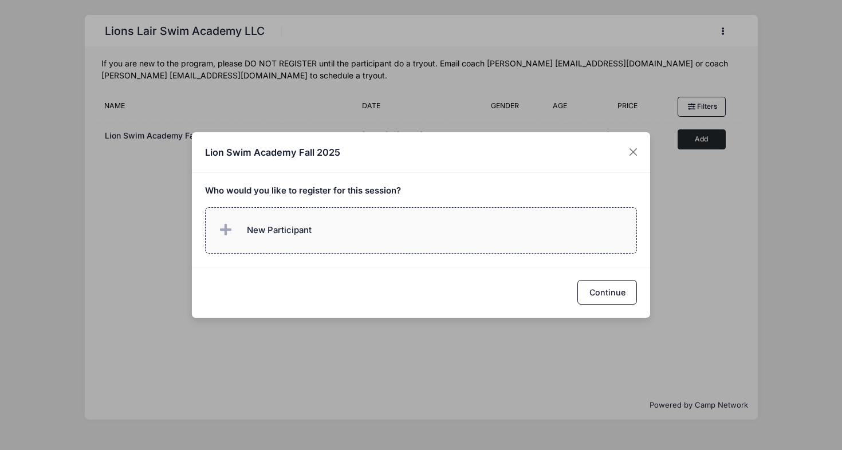
click at [281, 221] on span "New Participant" at bounding box center [264, 230] width 95 height 23
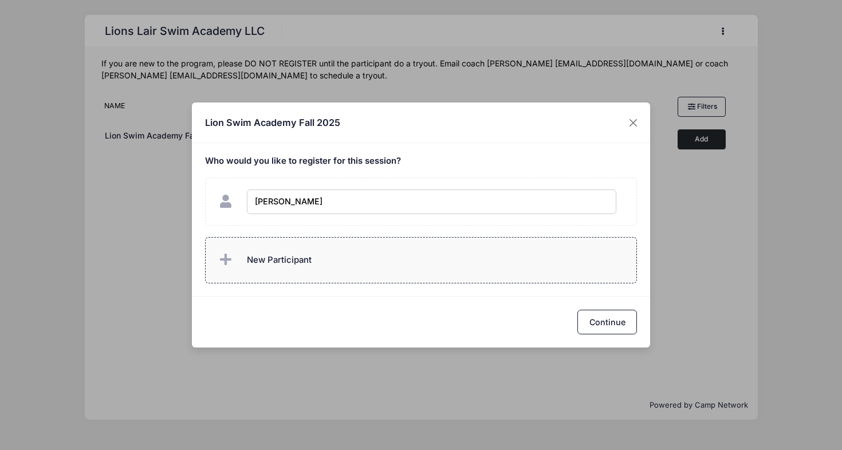
type input "[PERSON_NAME]"
checkbox input "true"
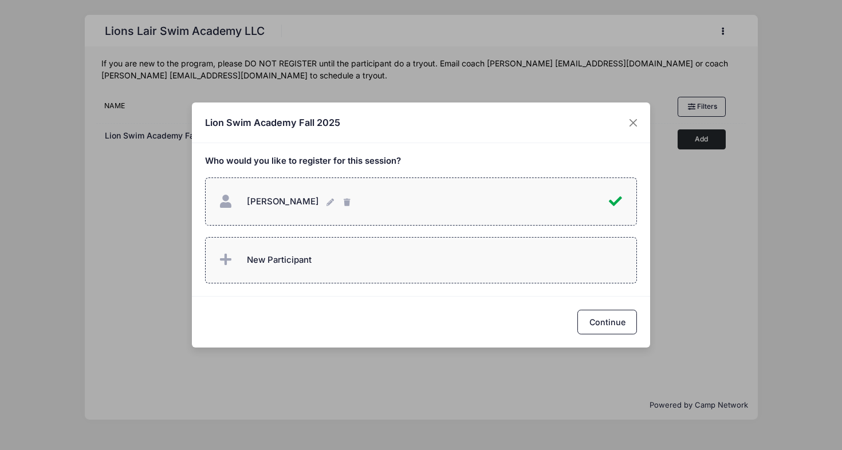
click at [269, 254] on span "New Participant" at bounding box center [279, 260] width 65 height 13
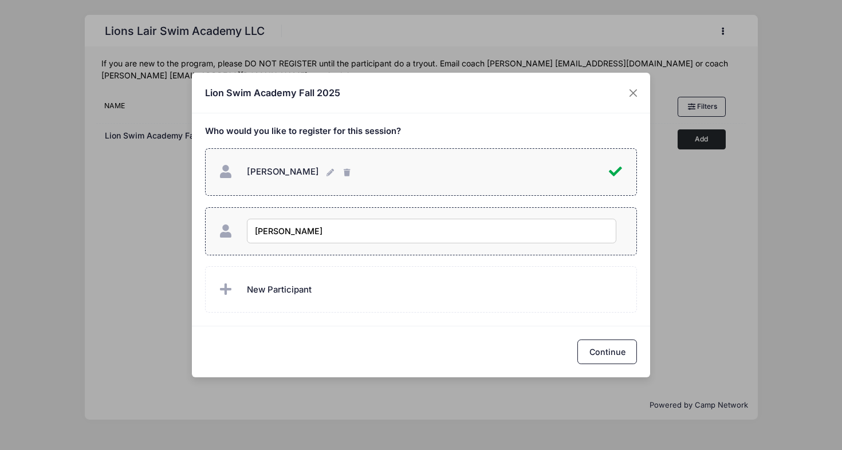
type input "[PERSON_NAME]"
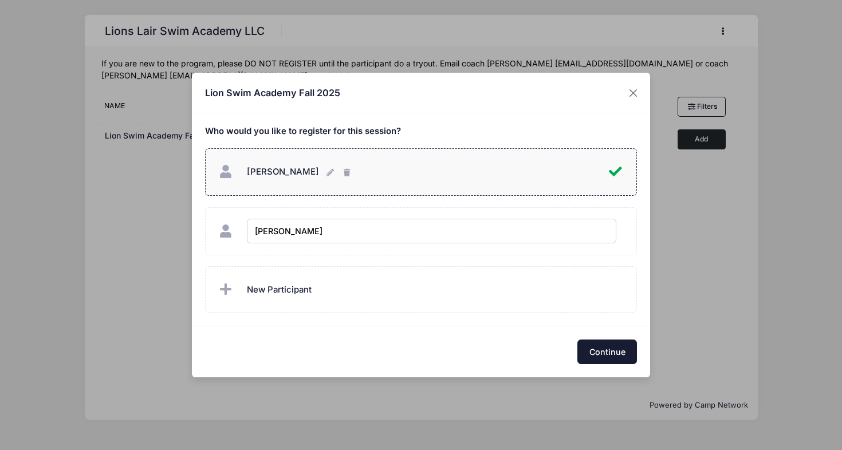
click at [608, 343] on button "Continue" at bounding box center [607, 352] width 60 height 25
checkbox input "true"
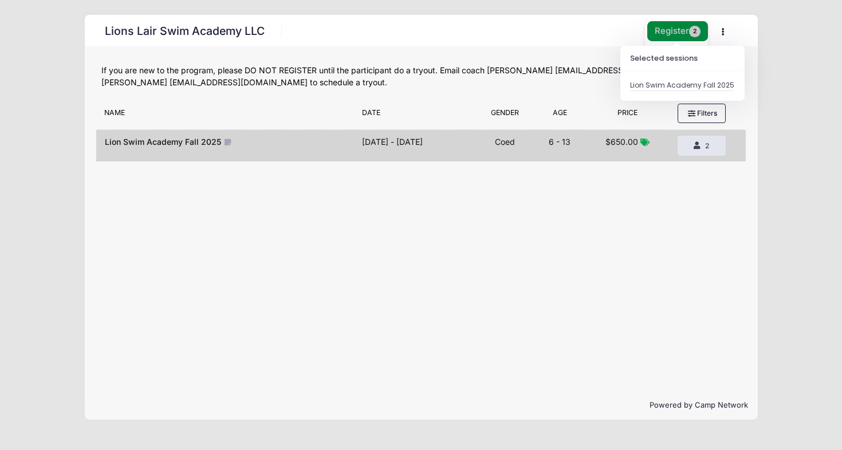
click at [663, 26] on button "Register 2" at bounding box center [677, 31] width 61 height 20
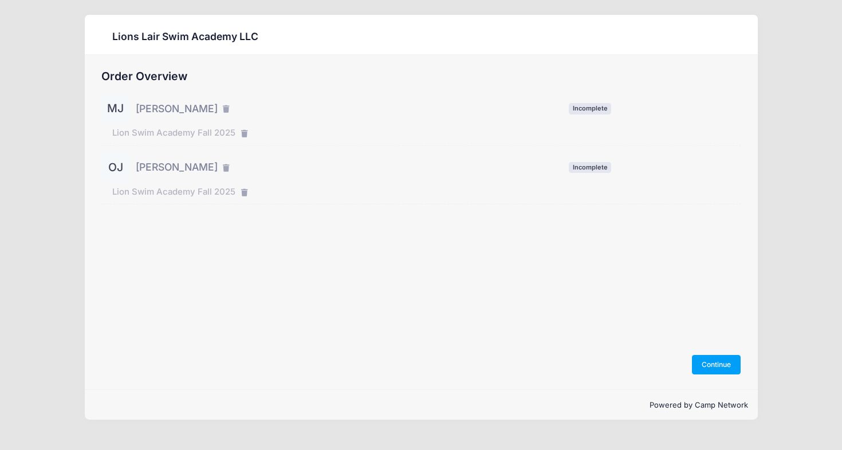
click at [116, 112] on div "MJ" at bounding box center [115, 109] width 29 height 29
click at [158, 115] on span "[PERSON_NAME]" at bounding box center [177, 108] width 82 height 15
click at [161, 110] on span "[PERSON_NAME]" at bounding box center [177, 108] width 82 height 15
click at [721, 363] on button "Continue" at bounding box center [716, 364] width 49 height 19
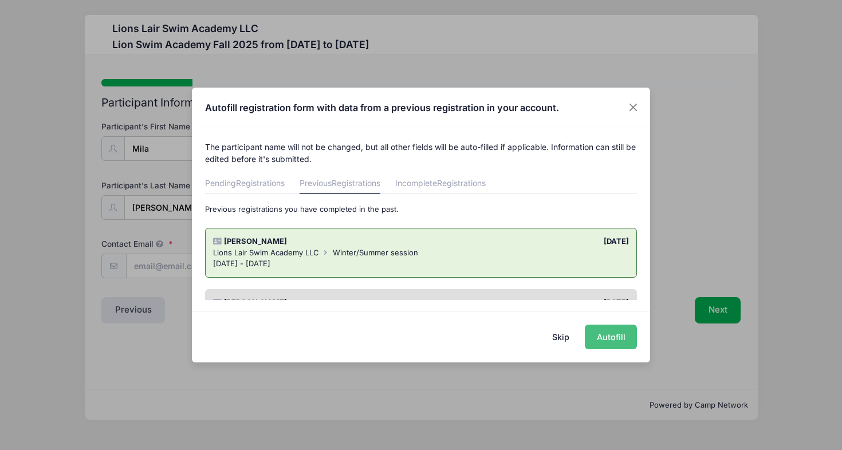
click at [618, 337] on button "Autofill" at bounding box center [611, 337] width 52 height 25
type input "[EMAIL_ADDRESS][DOMAIN_NAME]"
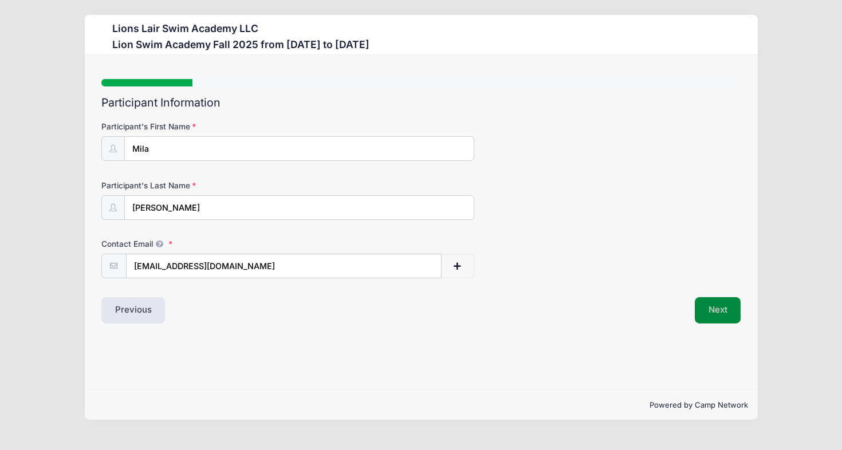
click at [726, 312] on button "Next" at bounding box center [718, 310] width 46 height 26
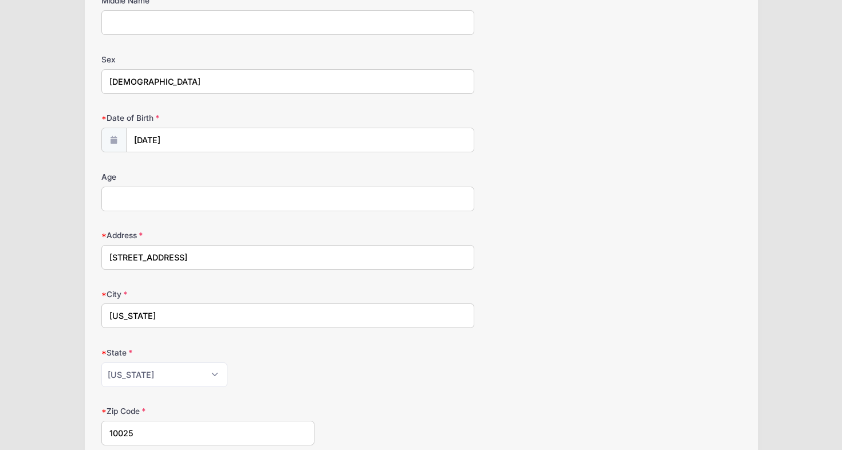
scroll to position [175, 0]
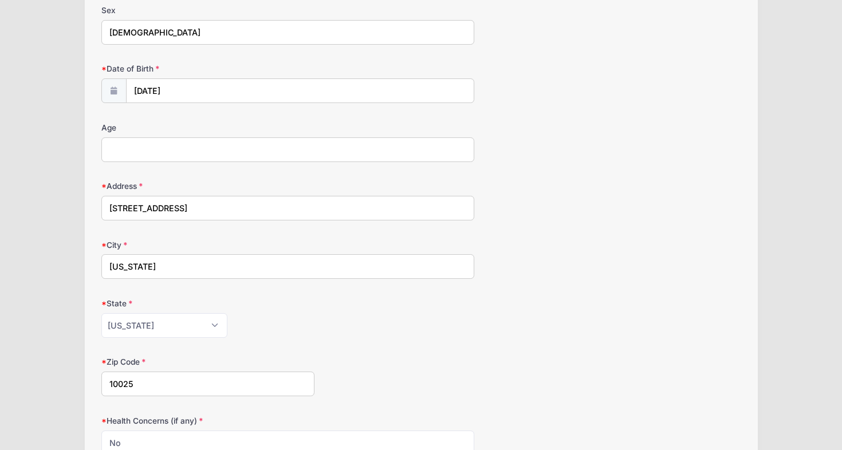
click at [426, 148] on input "Age" at bounding box center [287, 149] width 373 height 25
type input "10"
click at [710, 178] on form "Middle Name Sex Female Date of Birth 03/31/2015 Age 10 No" at bounding box center [421, 279] width 640 height 666
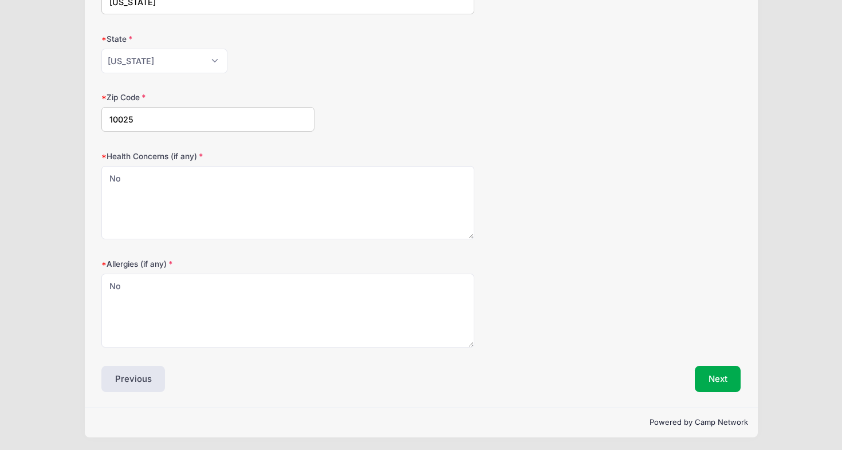
scroll to position [442, 0]
click at [717, 374] on button "Next" at bounding box center [718, 377] width 46 height 26
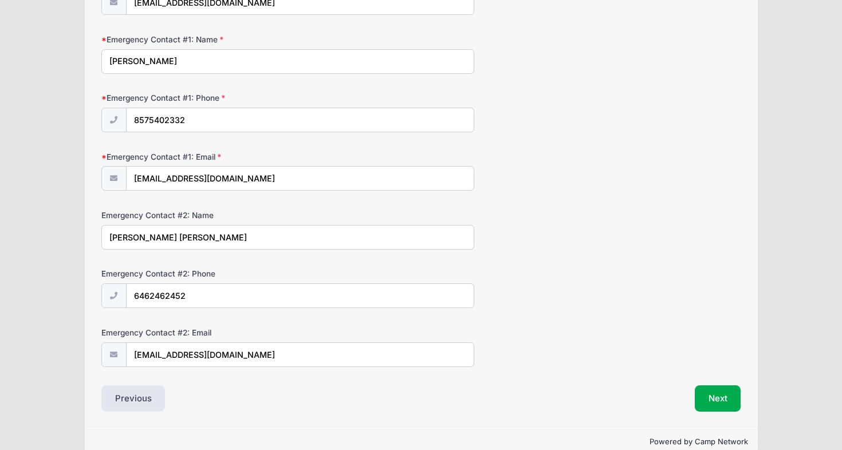
scroll to position [285, 0]
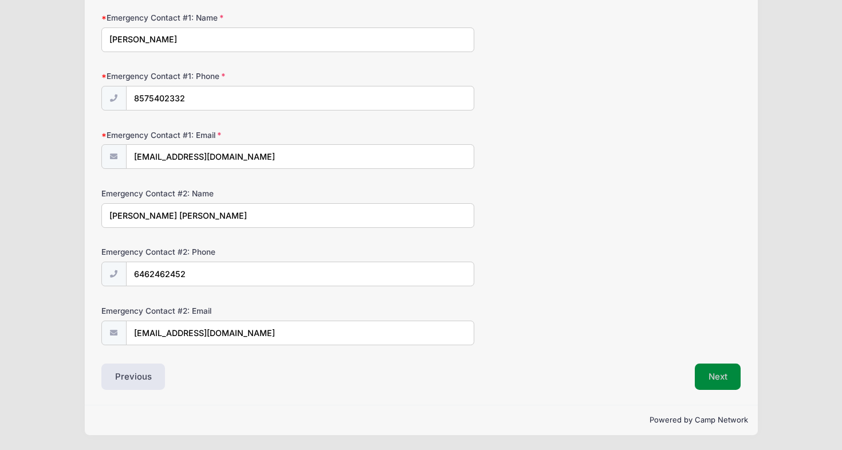
click at [719, 380] on button "Next" at bounding box center [718, 377] width 46 height 26
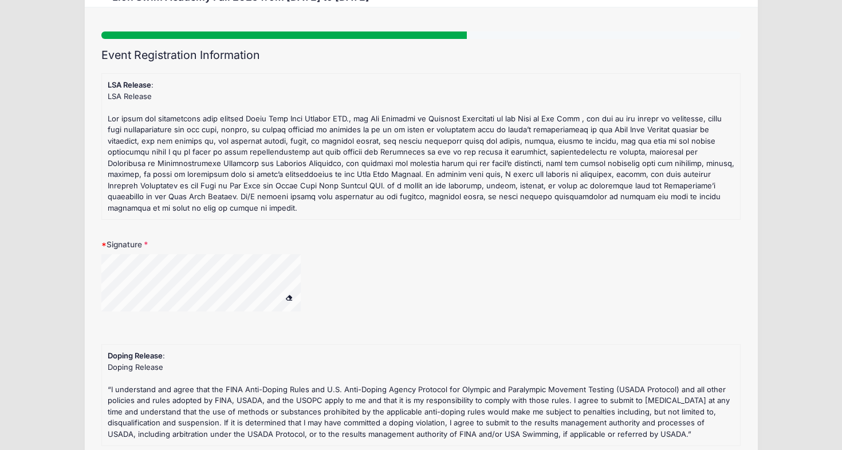
scroll to position [0, 0]
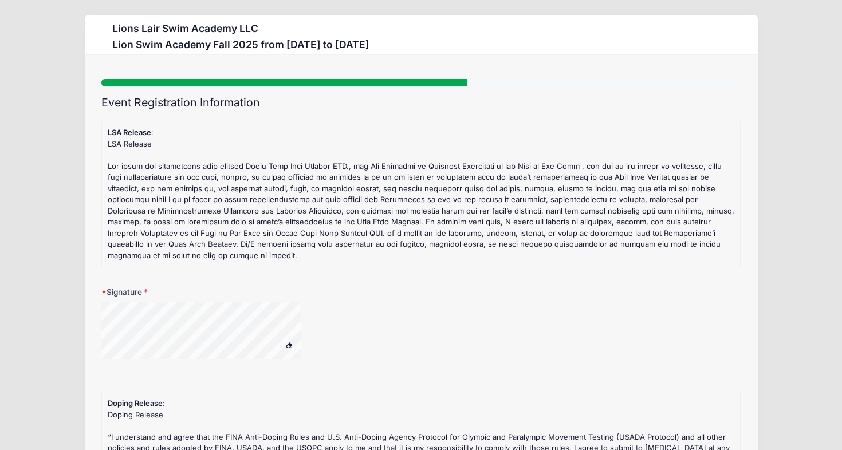
click at [301, 335] on div at bounding box center [215, 332] width 229 height 61
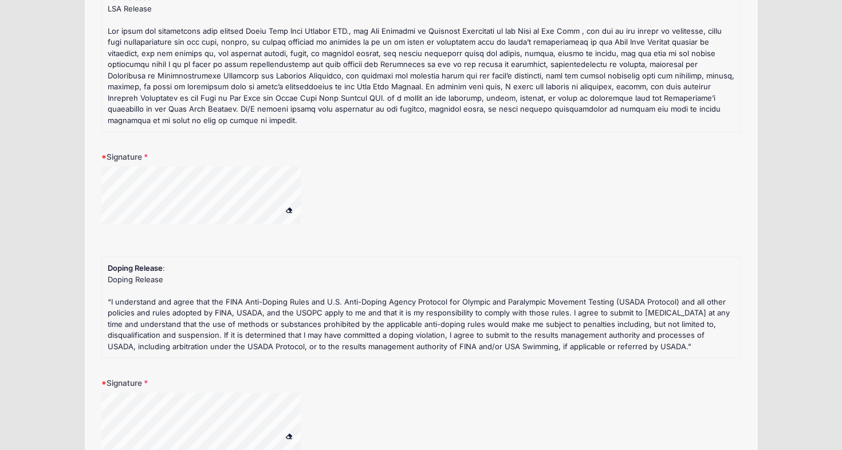
scroll to position [211, 0]
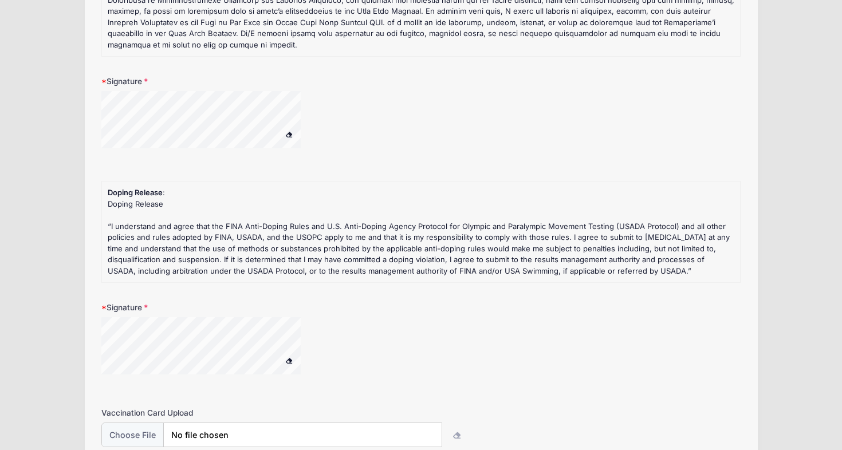
click at [302, 352] on div at bounding box center [215, 347] width 229 height 61
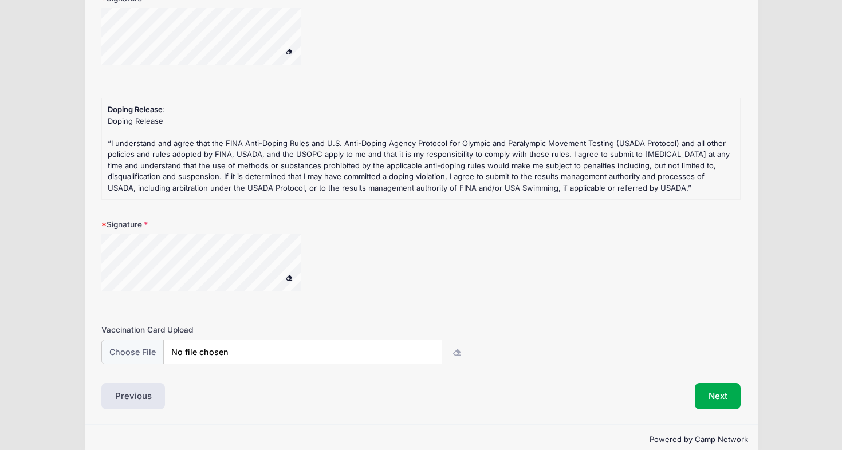
scroll to position [313, 0]
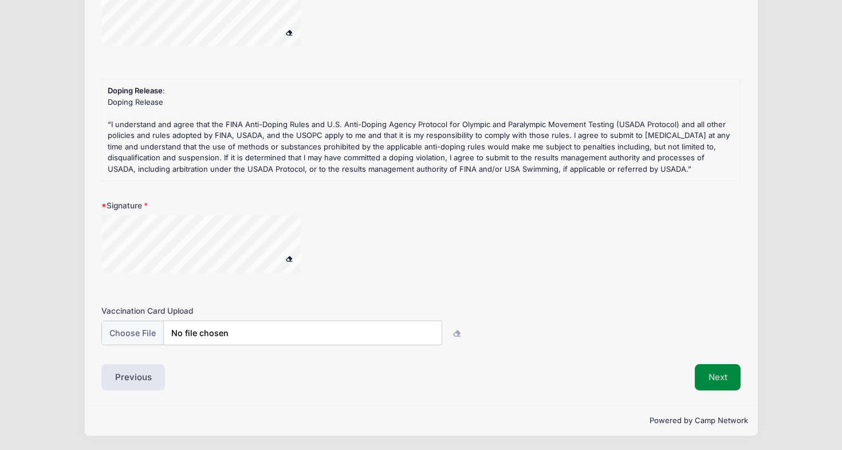
click at [721, 376] on button "Next" at bounding box center [718, 377] width 46 height 26
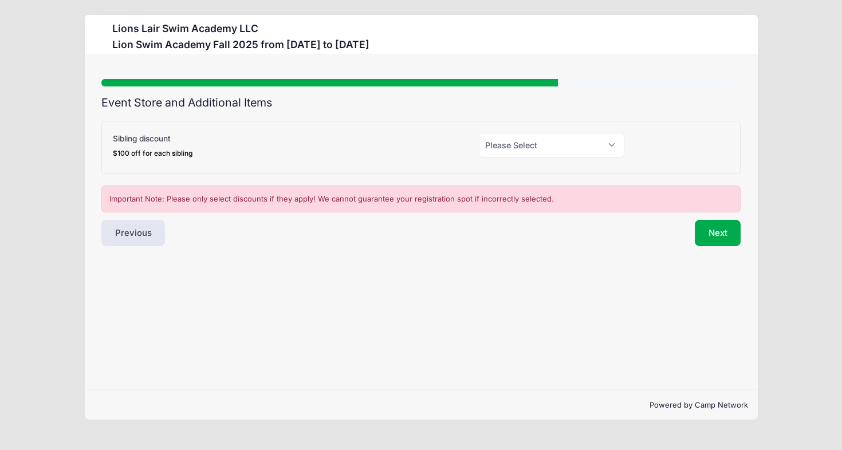
scroll to position [0, 0]
select select "1"
click option "Yes (-$100.00)" at bounding box center [0, 0] width 0 height 0
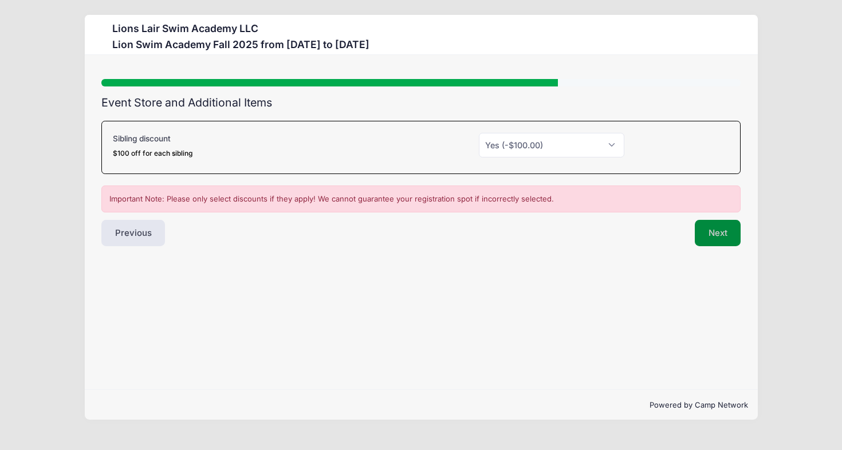
click at [718, 228] on button "Next" at bounding box center [718, 233] width 46 height 26
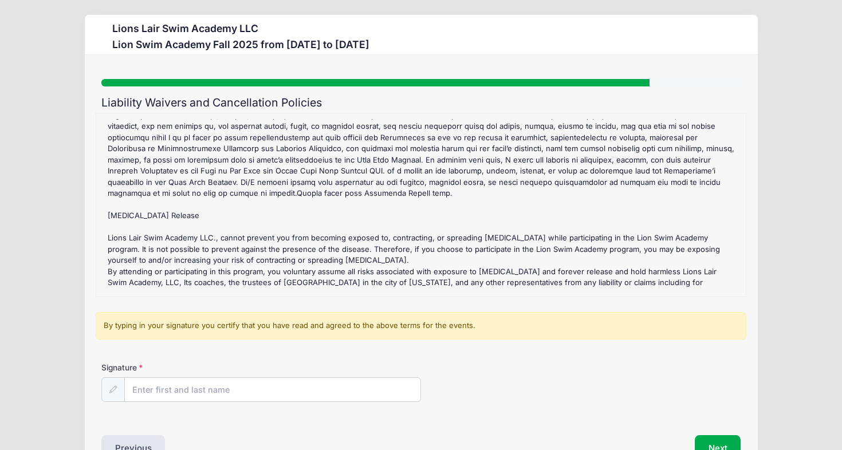
scroll to position [175, 0]
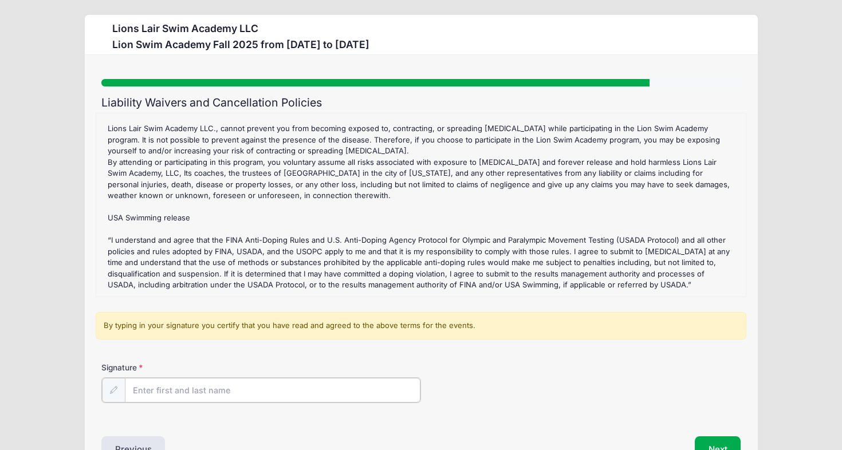
click at [212, 396] on input "Signature" at bounding box center [273, 390] width 296 height 25
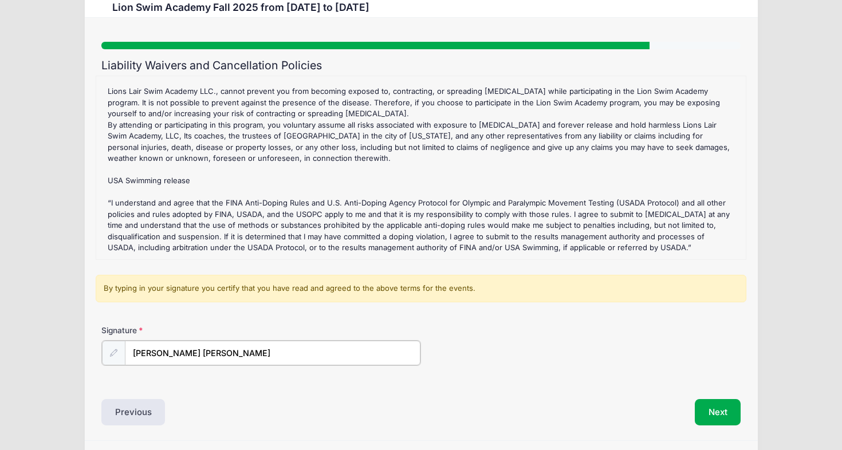
scroll to position [73, 0]
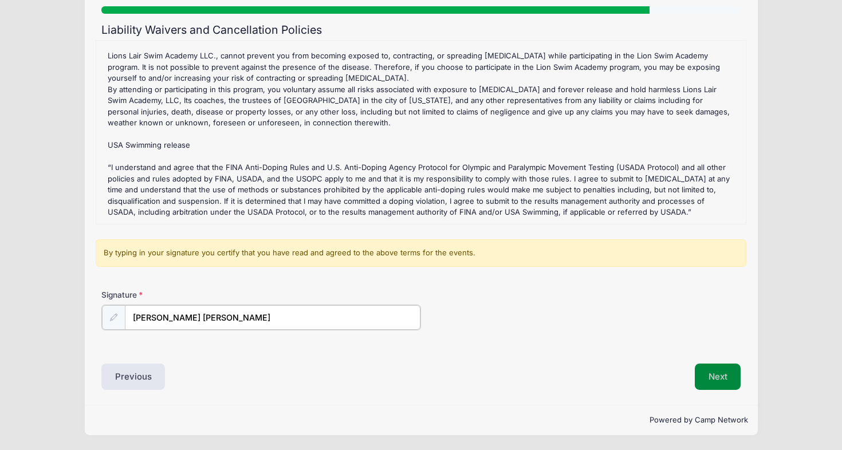
type input "Ivana Radivojevic Jovanovic"
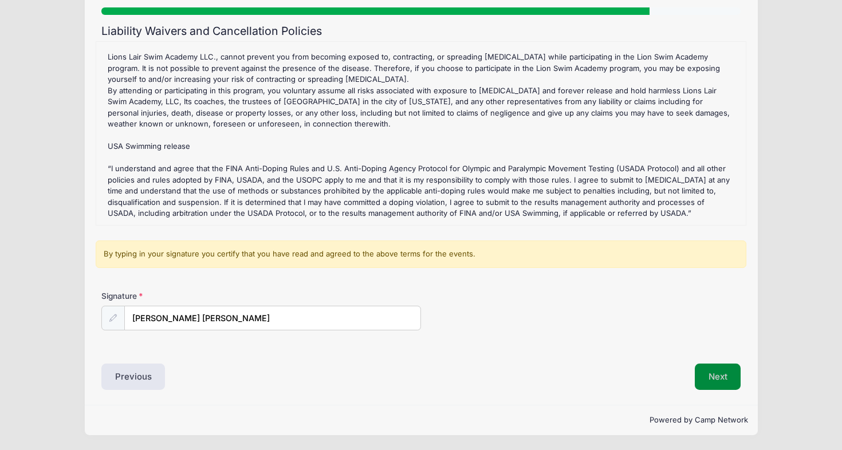
scroll to position [72, 0]
click at [715, 371] on button "Next" at bounding box center [718, 377] width 46 height 26
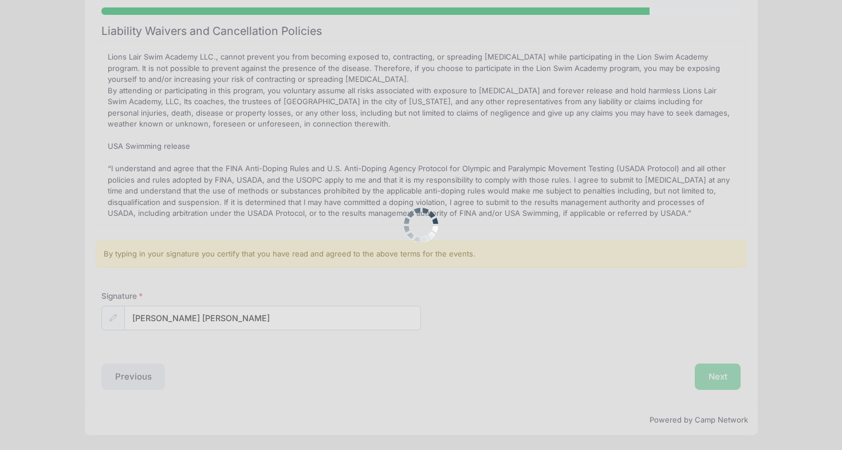
scroll to position [0, 0]
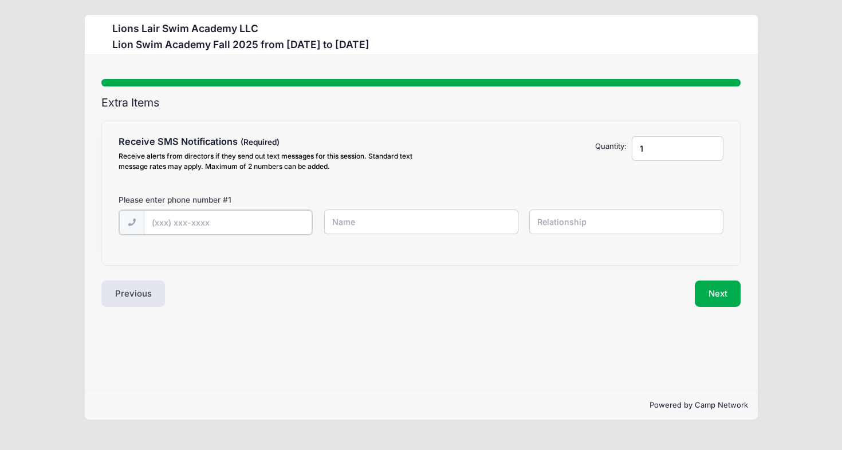
click at [0, 0] on input "text" at bounding box center [0, 0] width 0 height 0
type input "(646) 246-2452"
click at [0, 0] on input "text" at bounding box center [0, 0] width 0 height 0
type input "Ivana Radivojevic Jovanovic"
click at [0, 0] on input "text" at bounding box center [0, 0] width 0 height 0
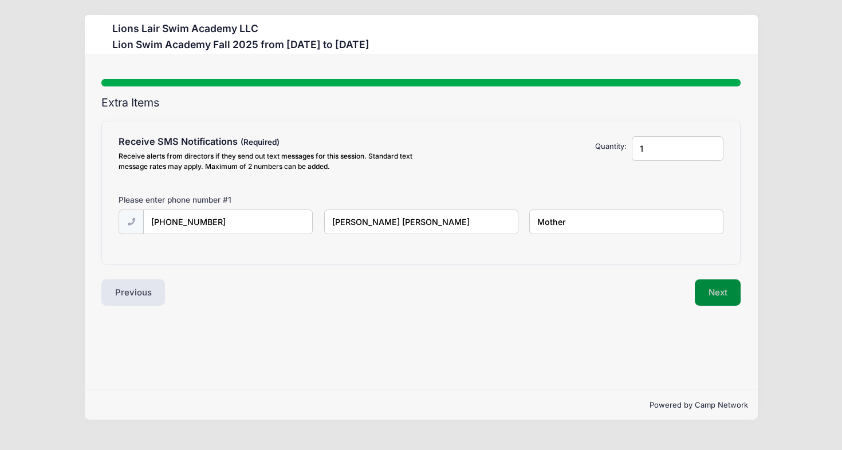
type input "Mother"
click at [718, 285] on button "Next" at bounding box center [718, 293] width 46 height 26
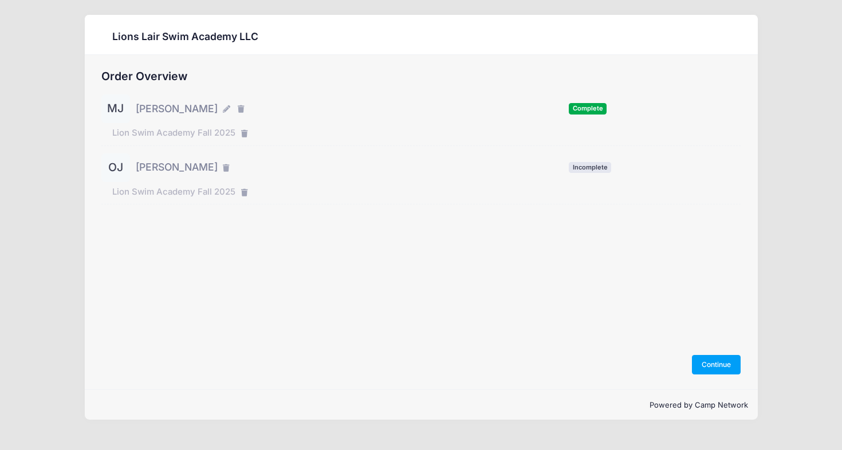
click at [192, 167] on span "[PERSON_NAME]" at bounding box center [177, 167] width 82 height 15
click at [149, 166] on span "[PERSON_NAME]" at bounding box center [177, 167] width 82 height 15
click at [116, 169] on div "OJ" at bounding box center [115, 168] width 29 height 29
click at [167, 166] on span "[PERSON_NAME]" at bounding box center [177, 167] width 82 height 15
click at [213, 164] on span "[PERSON_NAME]" at bounding box center [177, 167] width 82 height 15
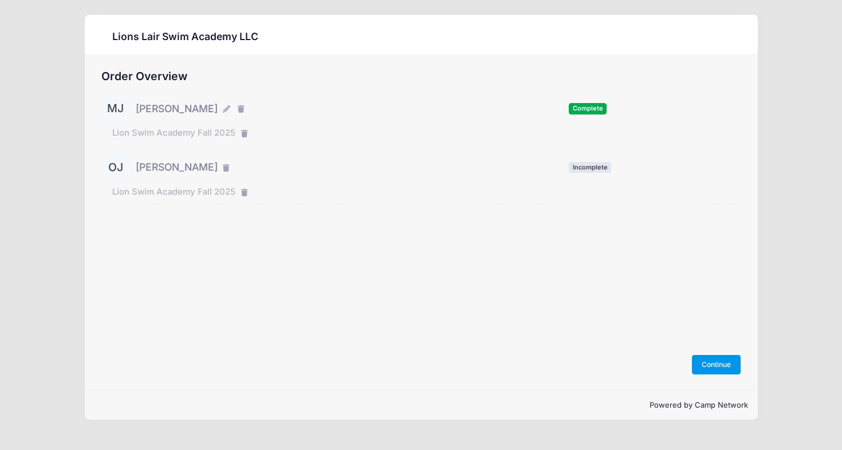
click at [719, 369] on button "Continue" at bounding box center [716, 364] width 49 height 19
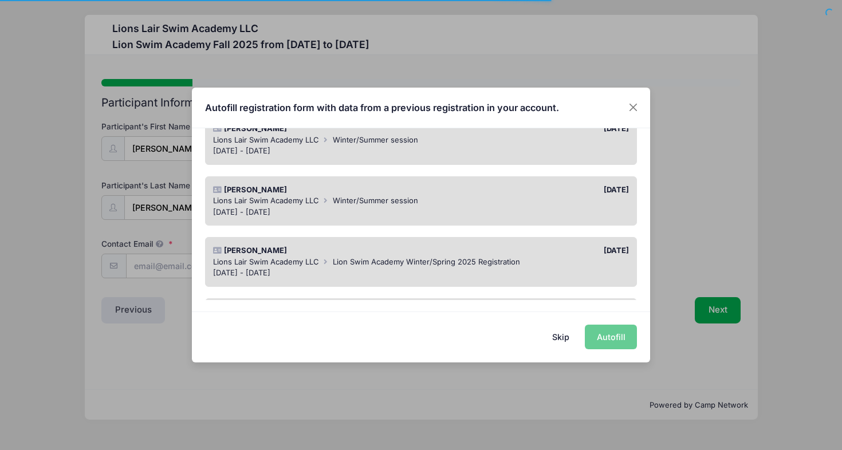
scroll to position [120, 0]
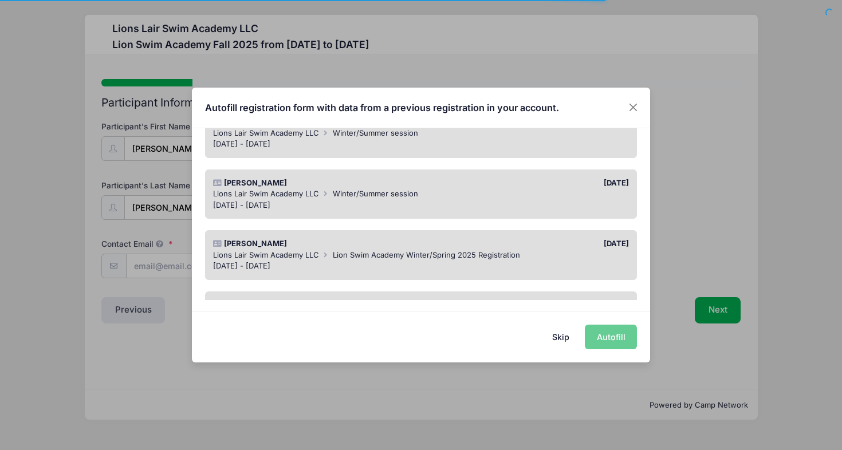
click at [348, 201] on div "May 27 - Jun 26, 2025" at bounding box center [421, 205] width 416 height 11
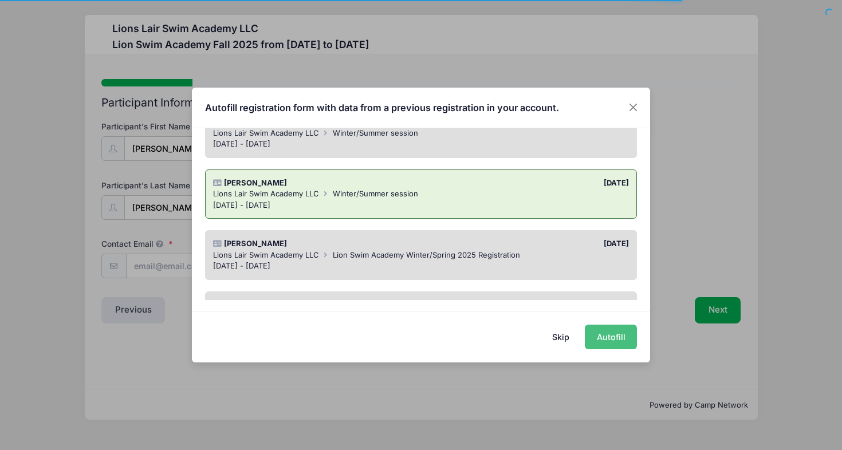
click at [614, 337] on button "Autofill" at bounding box center [611, 337] width 52 height 25
type input "[EMAIL_ADDRESS][DOMAIN_NAME]"
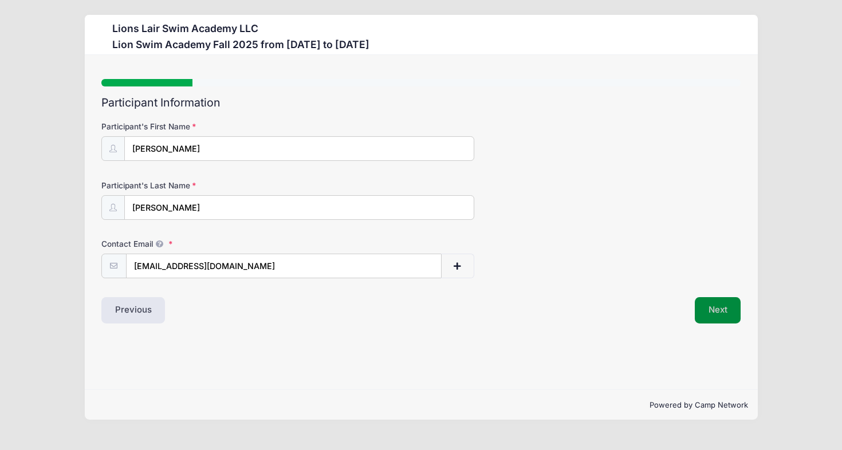
click at [718, 316] on button "Next" at bounding box center [718, 310] width 46 height 26
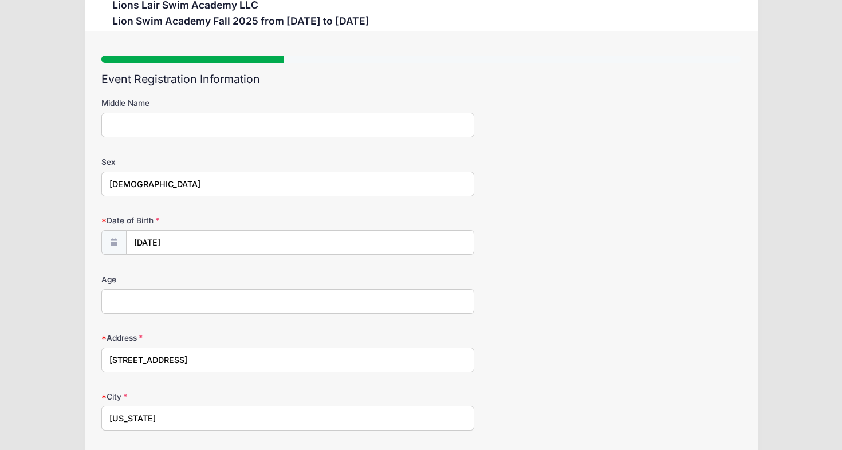
scroll to position [36, 0]
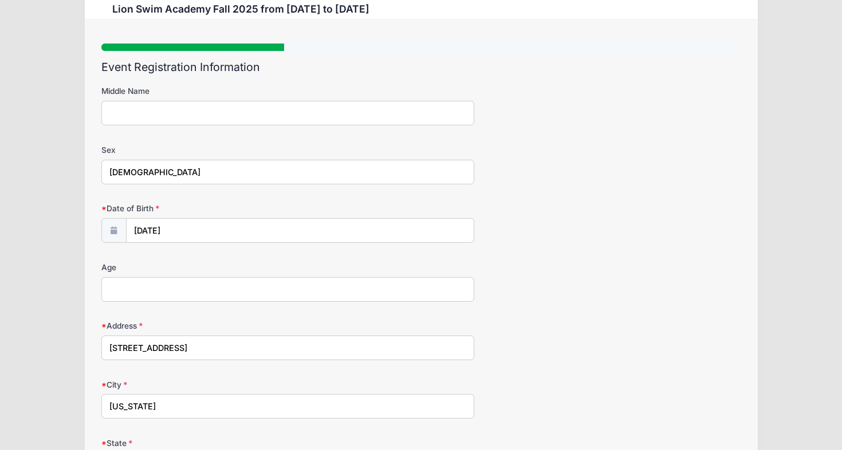
click at [343, 288] on input "Age" at bounding box center [287, 289] width 373 height 25
type input "8.5"
click at [410, 309] on form "Middle Name Sex Male Date of Birth 10/09/2016 Age 8.5 City" at bounding box center [421, 418] width 640 height 666
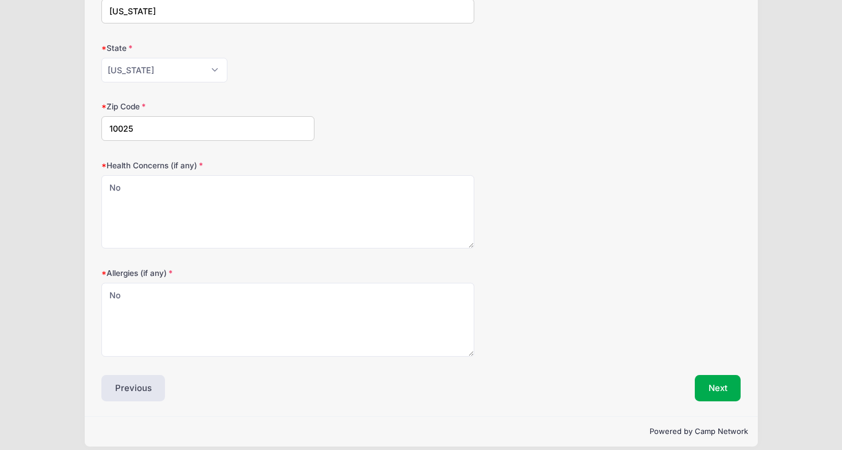
scroll to position [442, 0]
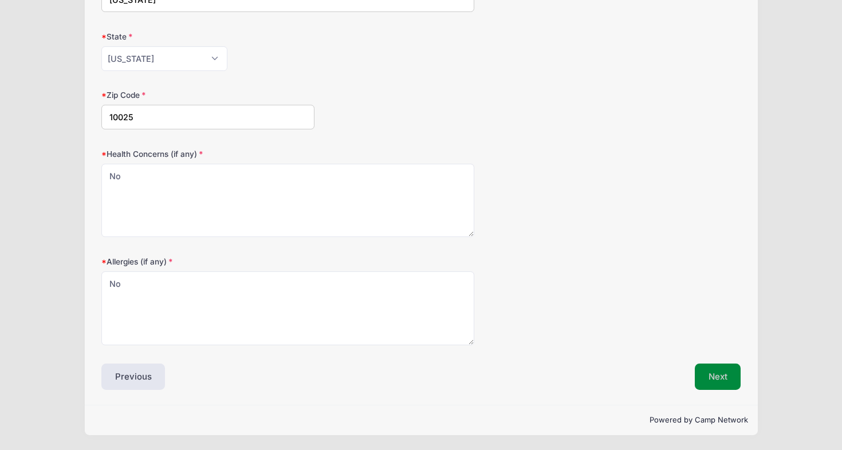
click at [717, 381] on button "Next" at bounding box center [718, 377] width 46 height 26
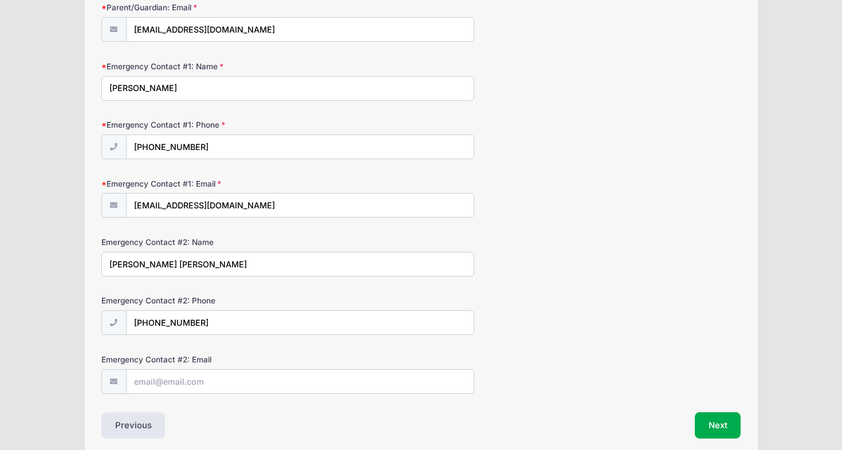
scroll to position [263, 0]
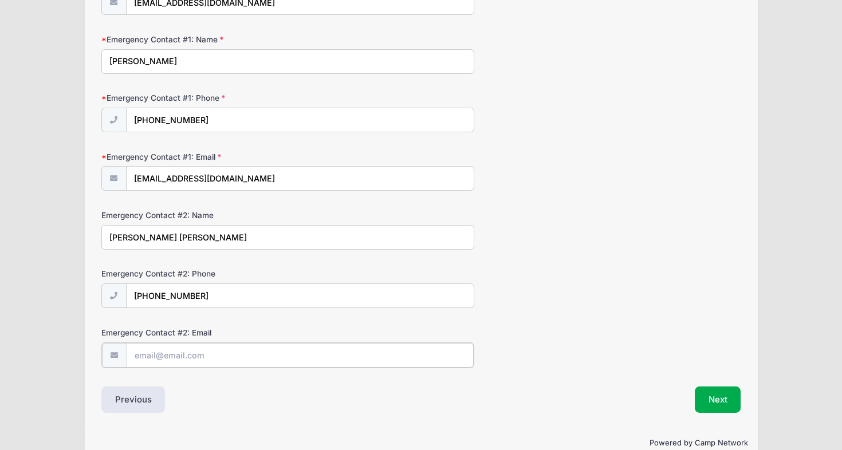
click at [318, 359] on input "Emergency Contact #2: Email" at bounding box center [300, 355] width 347 height 25
type input "[EMAIL_ADDRESS][DOMAIN_NAME]"
click at [721, 403] on button "Next" at bounding box center [718, 398] width 46 height 26
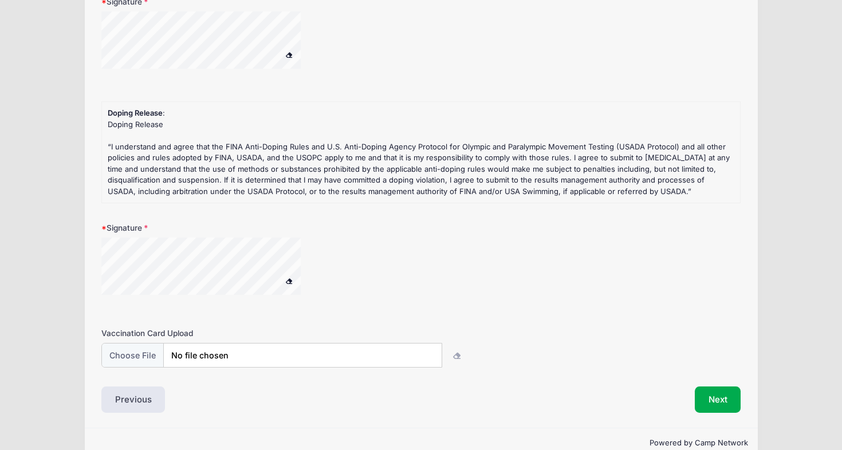
scroll to position [313, 0]
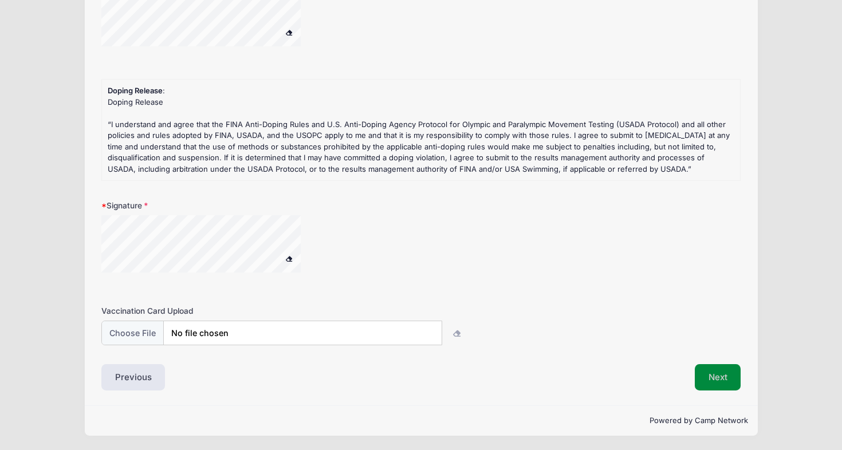
click at [714, 379] on button "Next" at bounding box center [718, 377] width 46 height 26
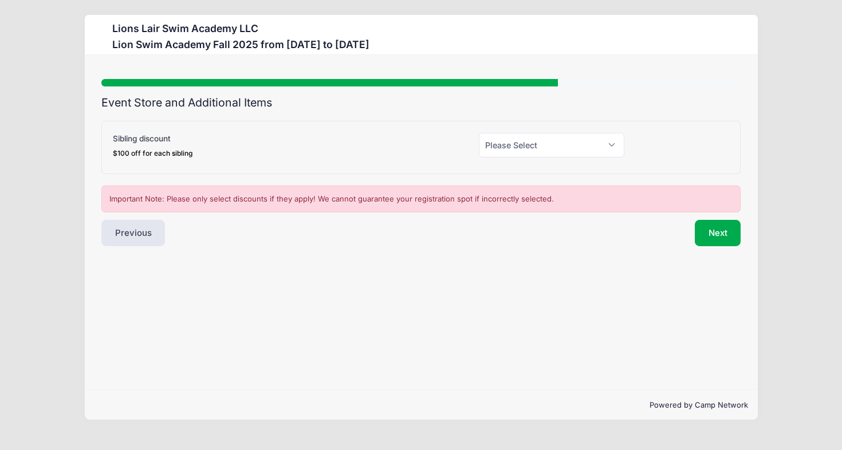
scroll to position [0, 0]
select select "0"
click option "No" at bounding box center [0, 0] width 0 height 0
click at [722, 230] on button "Next" at bounding box center [718, 233] width 46 height 26
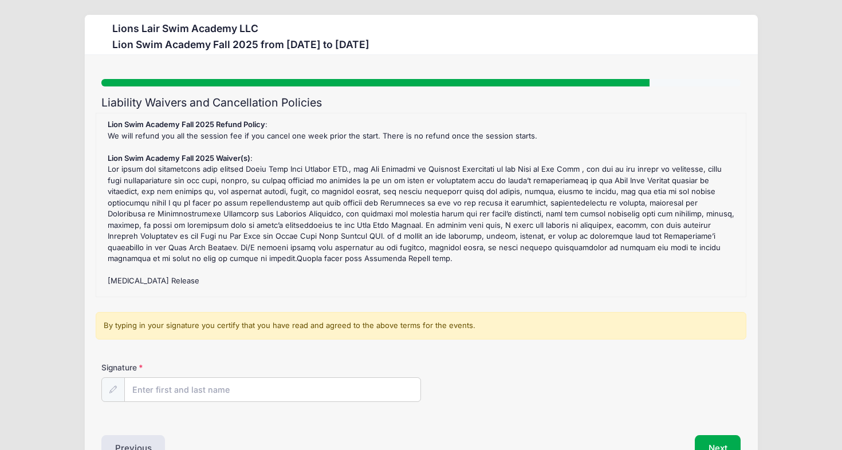
scroll to position [92, 0]
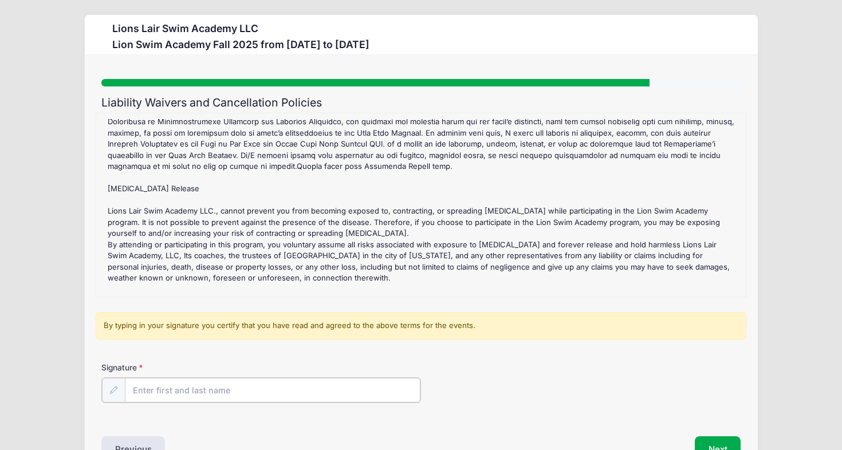
click at [159, 379] on input "Signature" at bounding box center [273, 390] width 296 height 25
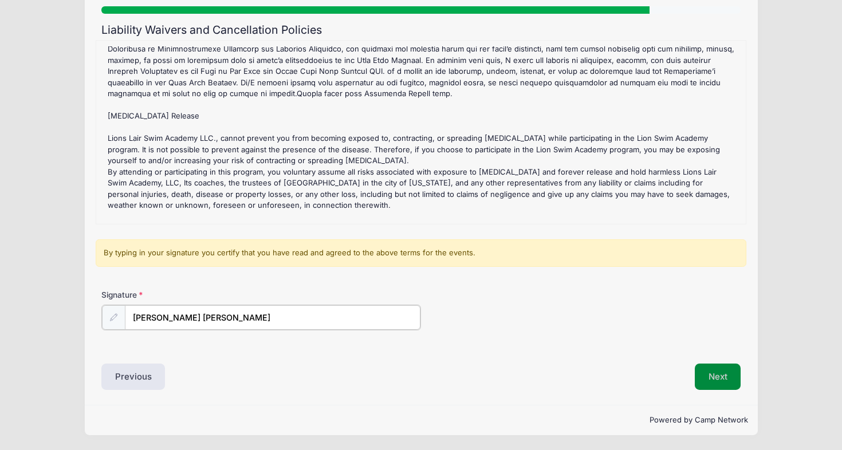
type input "Ivana Radivojevic Jovanovic"
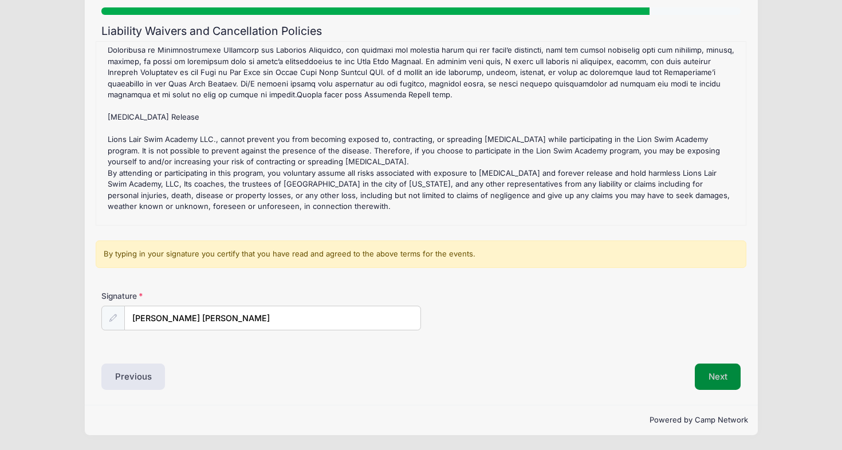
click at [726, 369] on button "Next" at bounding box center [718, 377] width 46 height 26
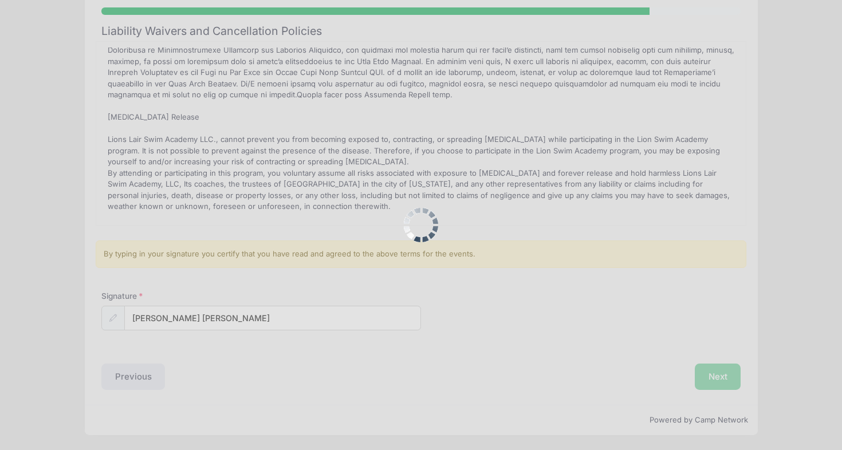
scroll to position [0, 0]
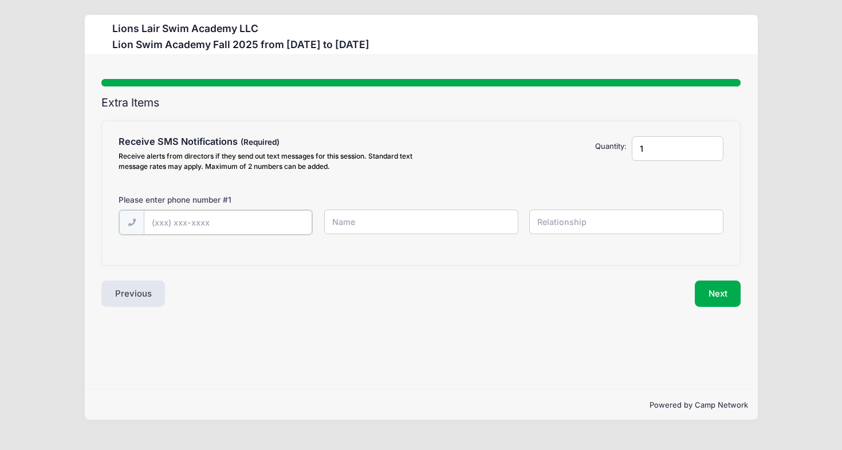
click at [0, 0] on input "text" at bounding box center [0, 0] width 0 height 0
type input "(857) 540-2332"
click at [0, 0] on input "text" at bounding box center [0, 0] width 0 height 0
type input "Marko Jovanovic"
click at [0, 0] on input "text" at bounding box center [0, 0] width 0 height 0
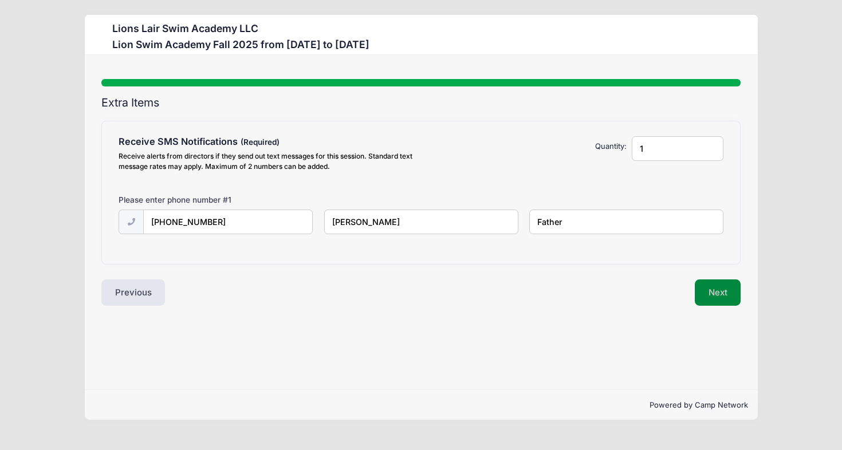
type input "Father"
click at [728, 294] on button "Next" at bounding box center [718, 293] width 46 height 26
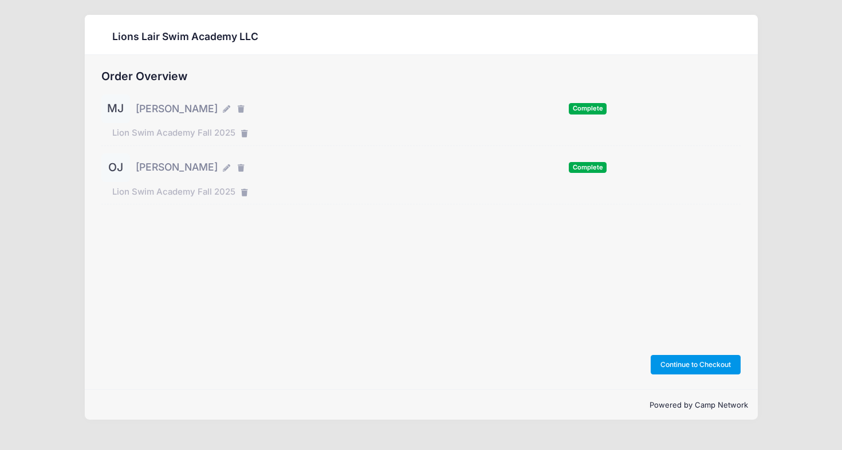
click at [688, 363] on button "Continue to Checkout" at bounding box center [696, 364] width 90 height 19
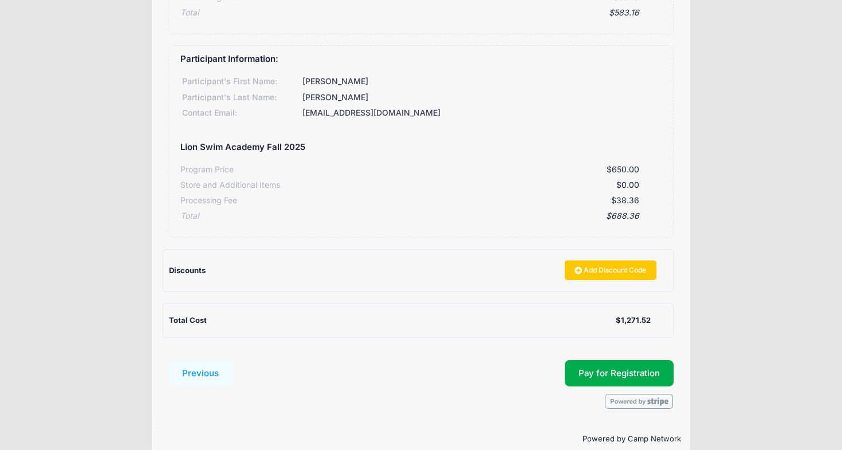
scroll to position [286, 0]
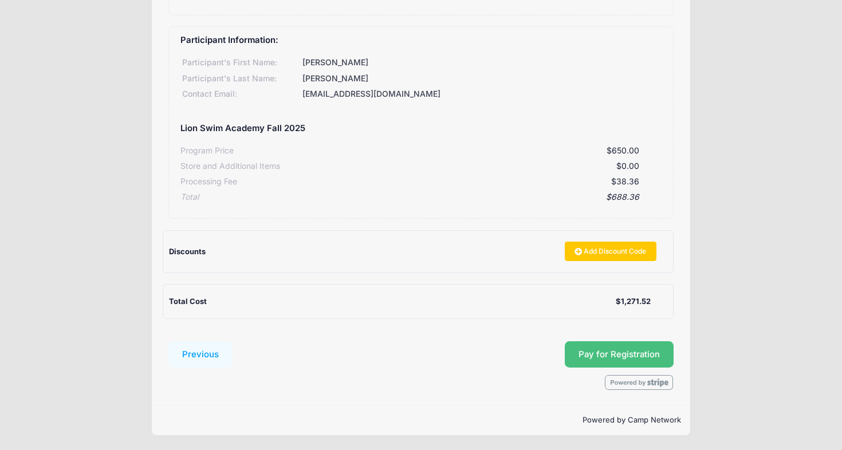
click at [636, 356] on span "Pay for Registration" at bounding box center [619, 354] width 81 height 10
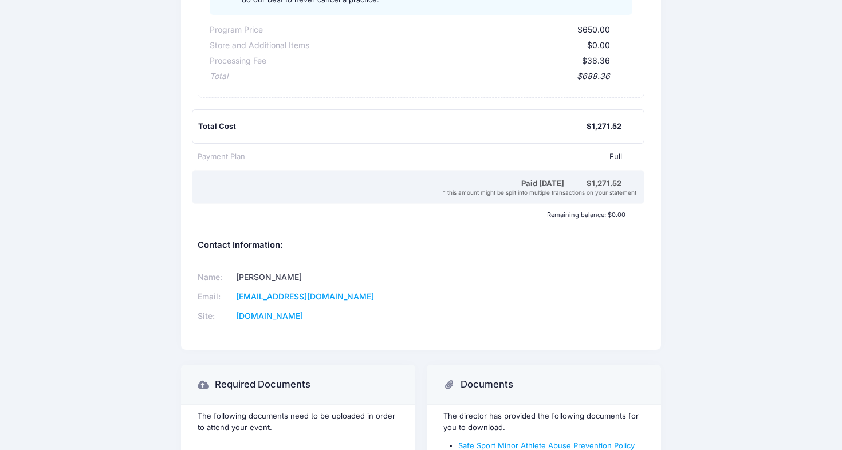
scroll to position [649, 0]
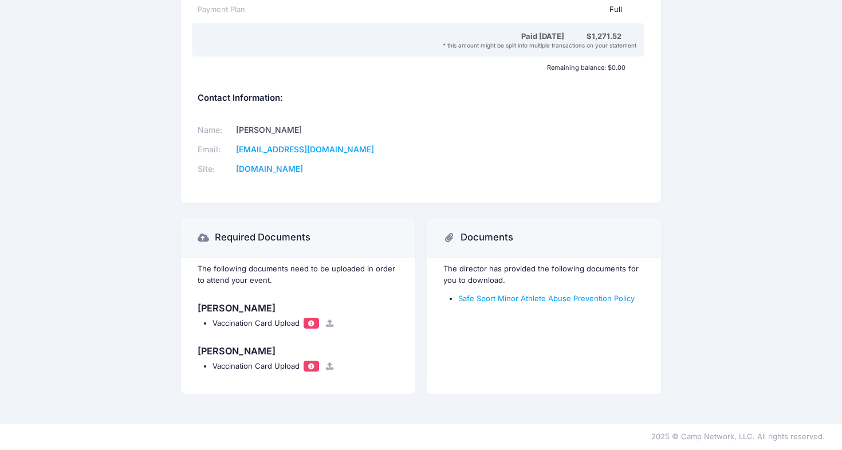
click at [312, 322] on span at bounding box center [311, 323] width 8 height 6
click at [325, 321] on icon at bounding box center [329, 323] width 9 height 7
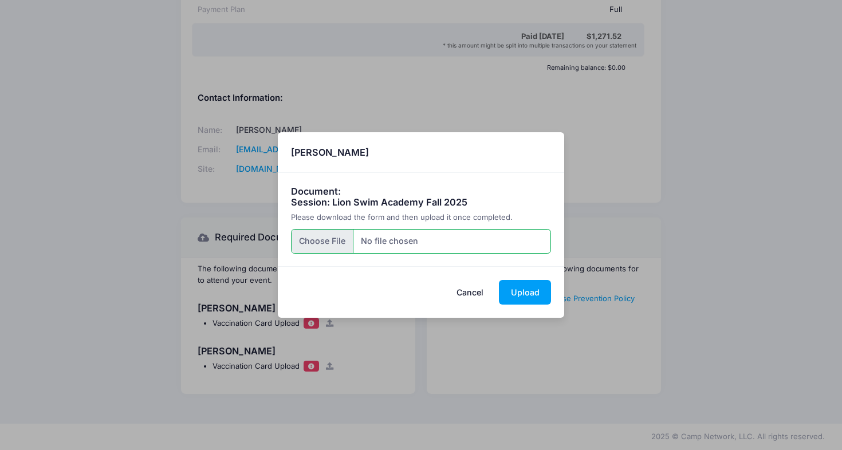
click at [322, 243] on input "file" at bounding box center [421, 241] width 261 height 25
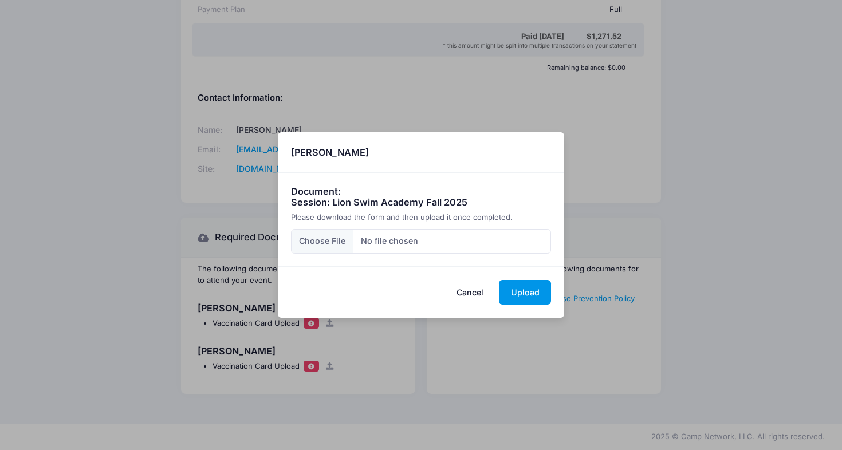
click at [526, 294] on button "Upload" at bounding box center [525, 292] width 52 height 25
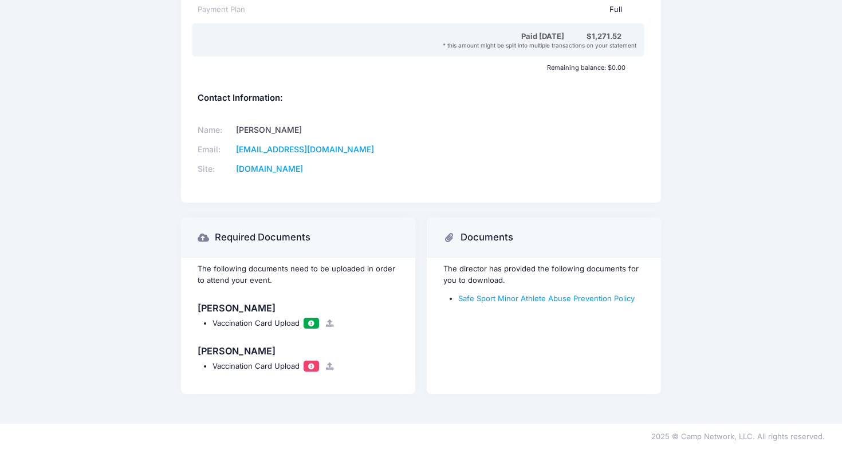
click at [332, 366] on icon at bounding box center [329, 366] width 9 height 7
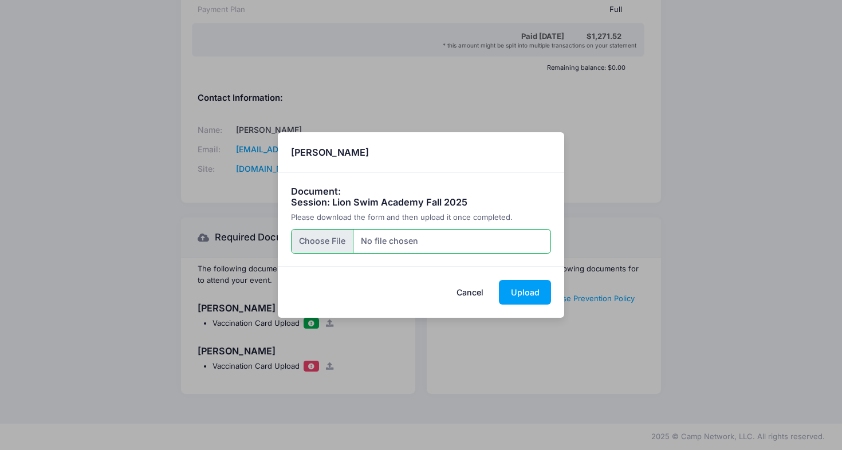
click at [318, 231] on input "file" at bounding box center [421, 241] width 261 height 25
type input "C:\fakepath\OliverJovanovicmedicalformNov2024.pdf"
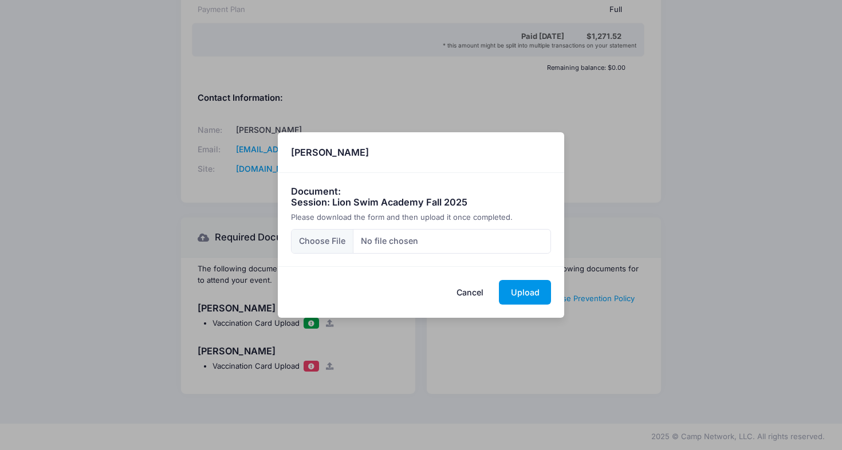
click at [521, 297] on button "Upload" at bounding box center [525, 292] width 52 height 25
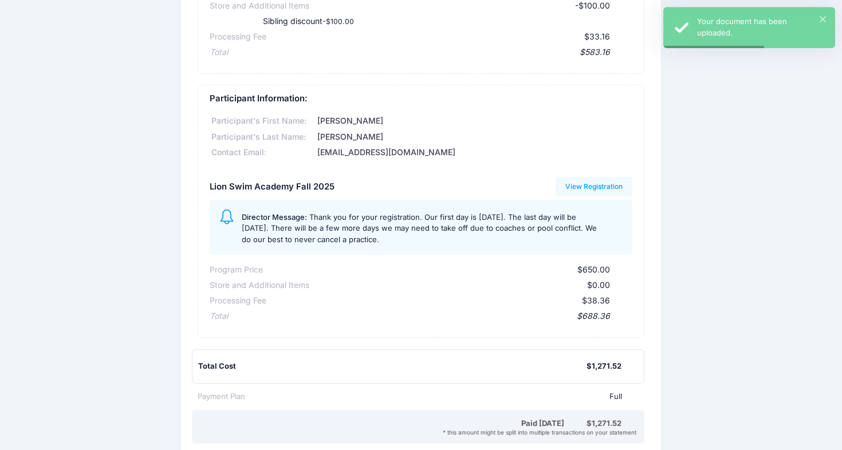
scroll to position [0, 0]
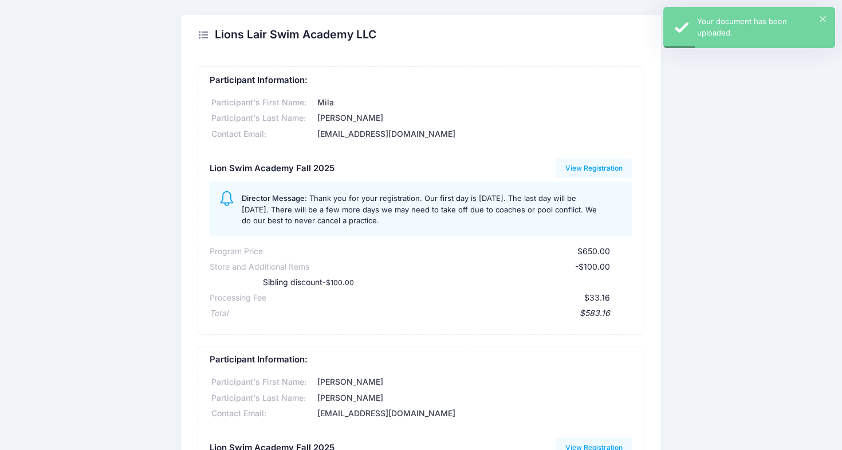
click at [275, 37] on h2 "Lions Lair Swim Academy LLC" at bounding box center [296, 34] width 162 height 13
click at [203, 35] on icon at bounding box center [203, 35] width 11 height 0
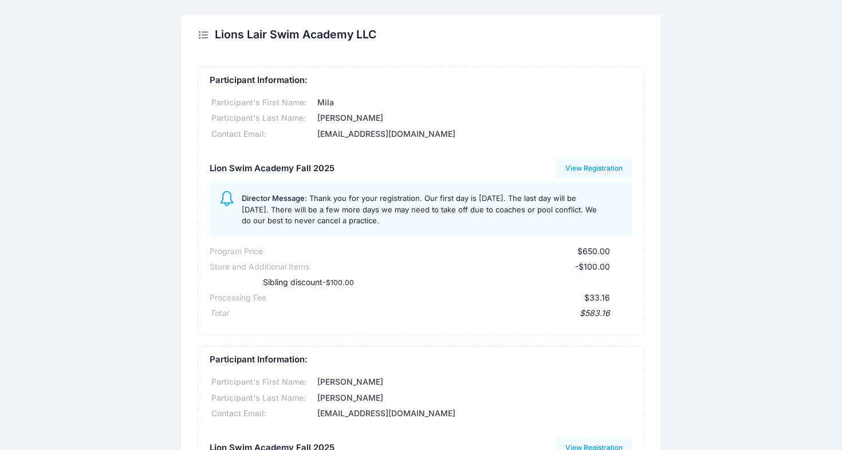
click at [202, 35] on icon at bounding box center [203, 35] width 11 height 0
